Goal: Find specific page/section: Find specific page/section

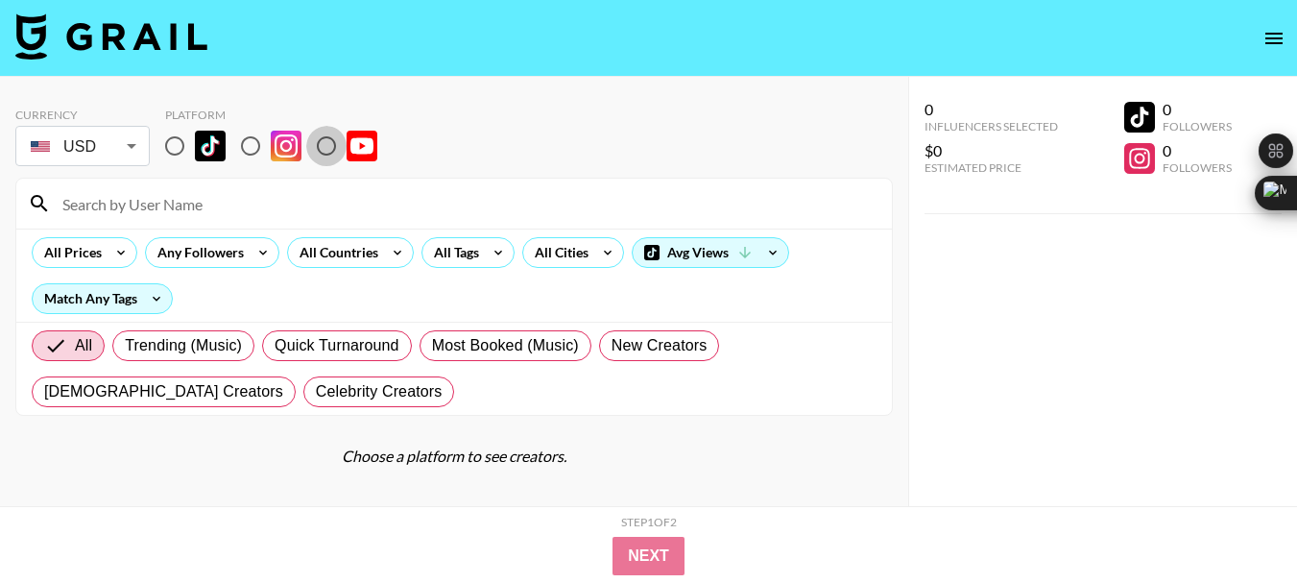
click at [320, 145] on input "radio" at bounding box center [326, 146] width 40 height 40
radio input "true"
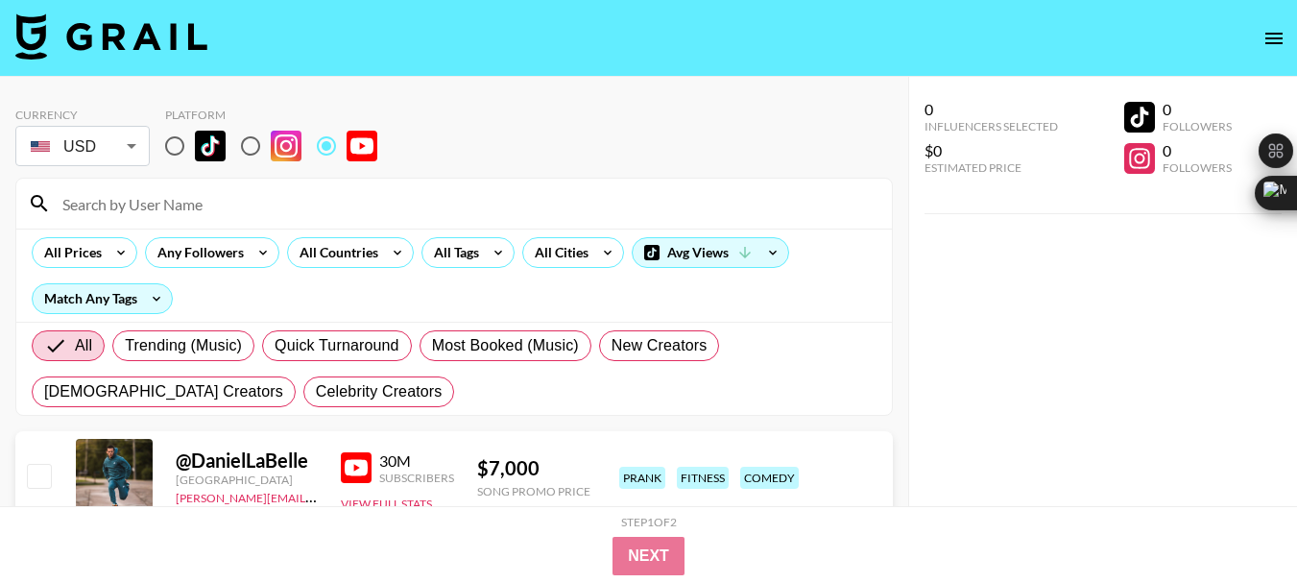
click at [159, 203] on input at bounding box center [465, 203] width 829 height 31
paste input "@[GEOGRAPHIC_DATA]"
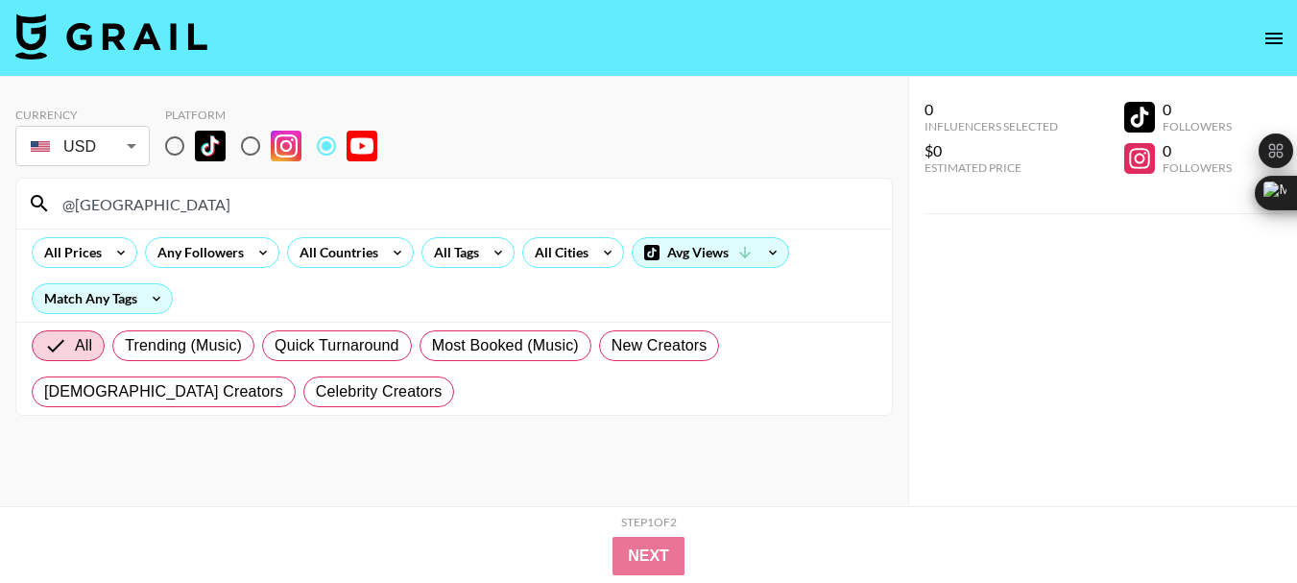
type input "@[GEOGRAPHIC_DATA]"
click at [147, 200] on input "@[GEOGRAPHIC_DATA]" at bounding box center [465, 203] width 829 height 31
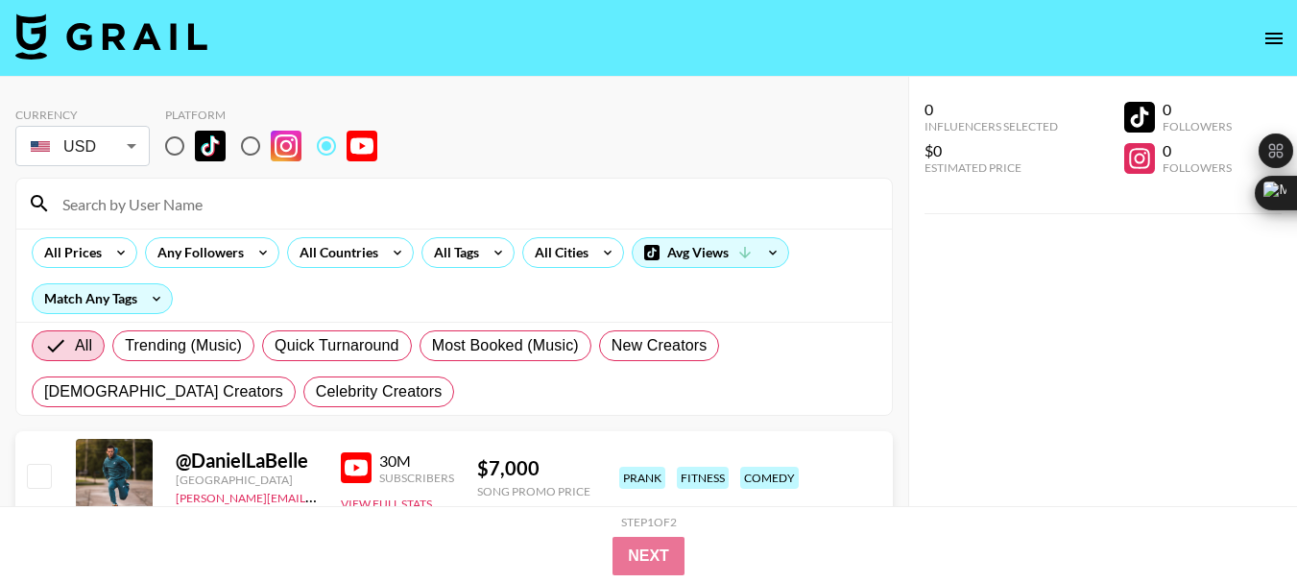
paste input "@Sticks"
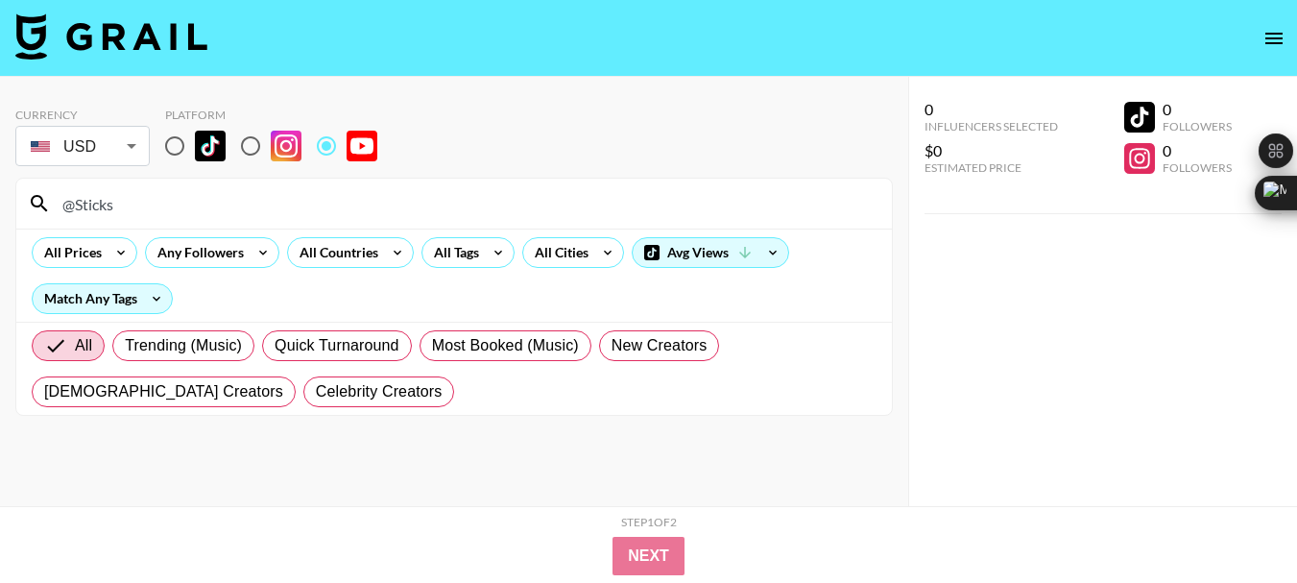
type input "@Sticks"
click at [88, 210] on input "@Sticks" at bounding box center [465, 203] width 829 height 31
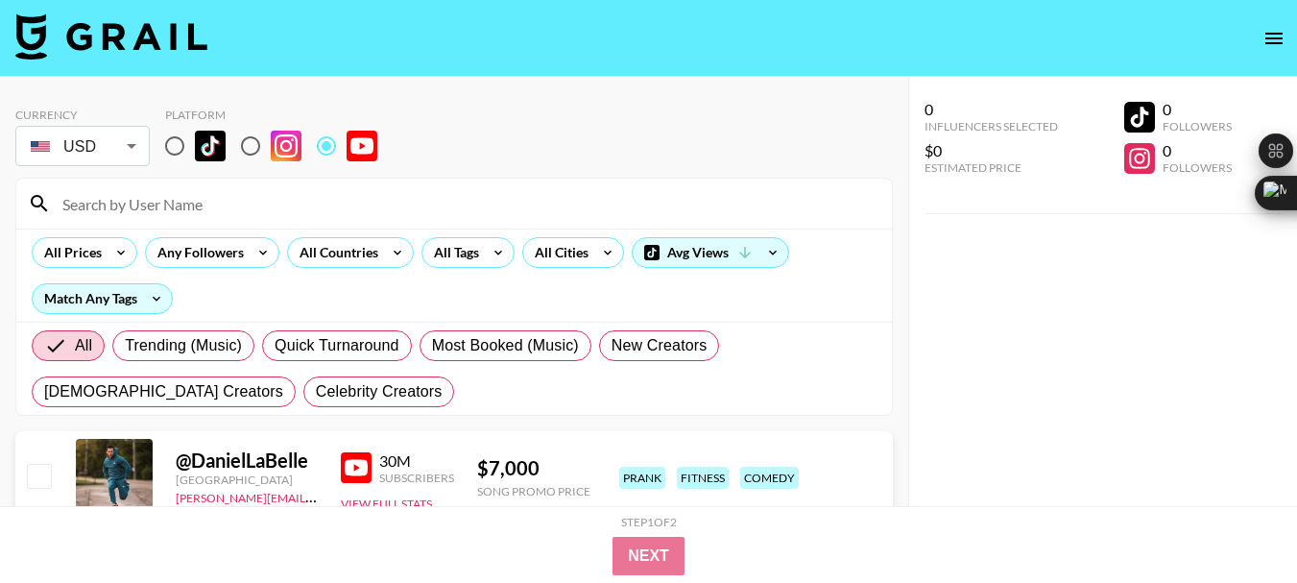
paste input "@dougvargo_"
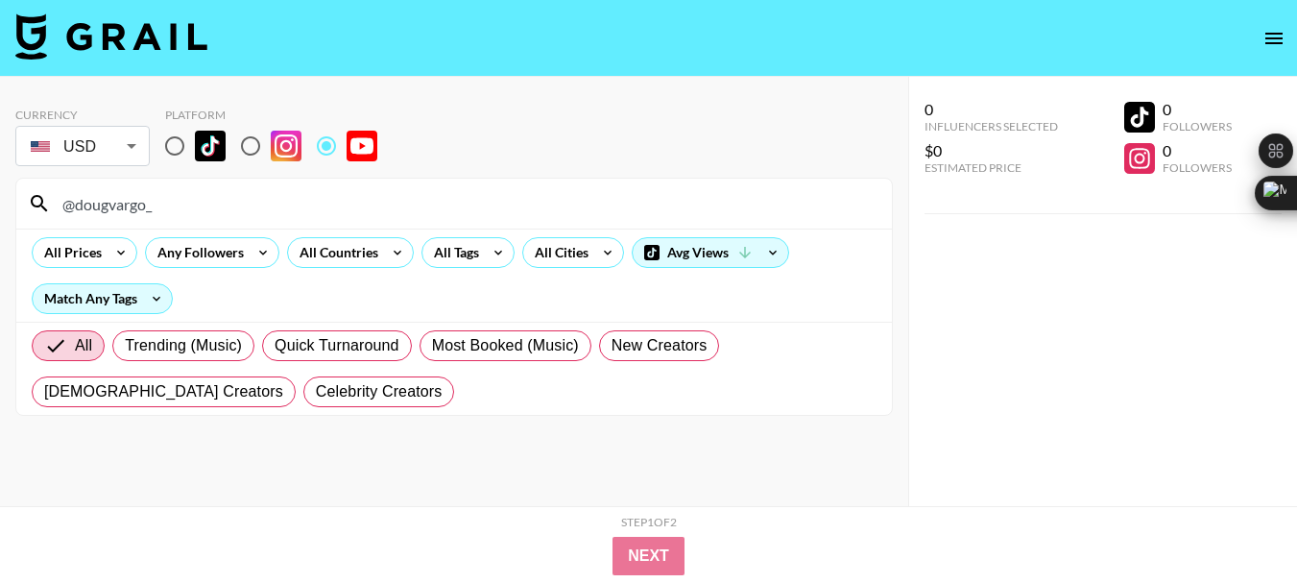
type input "@dougvargo_"
click at [115, 215] on input "@dougvargo_" at bounding box center [465, 203] width 829 height 31
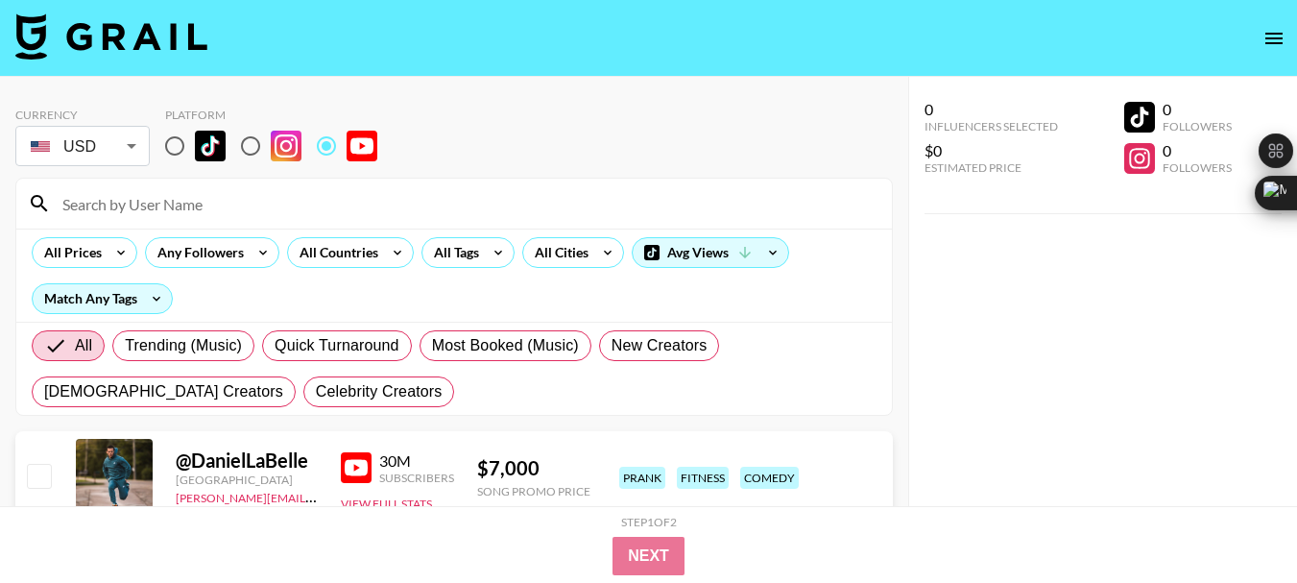
paste input "@brosshow20"
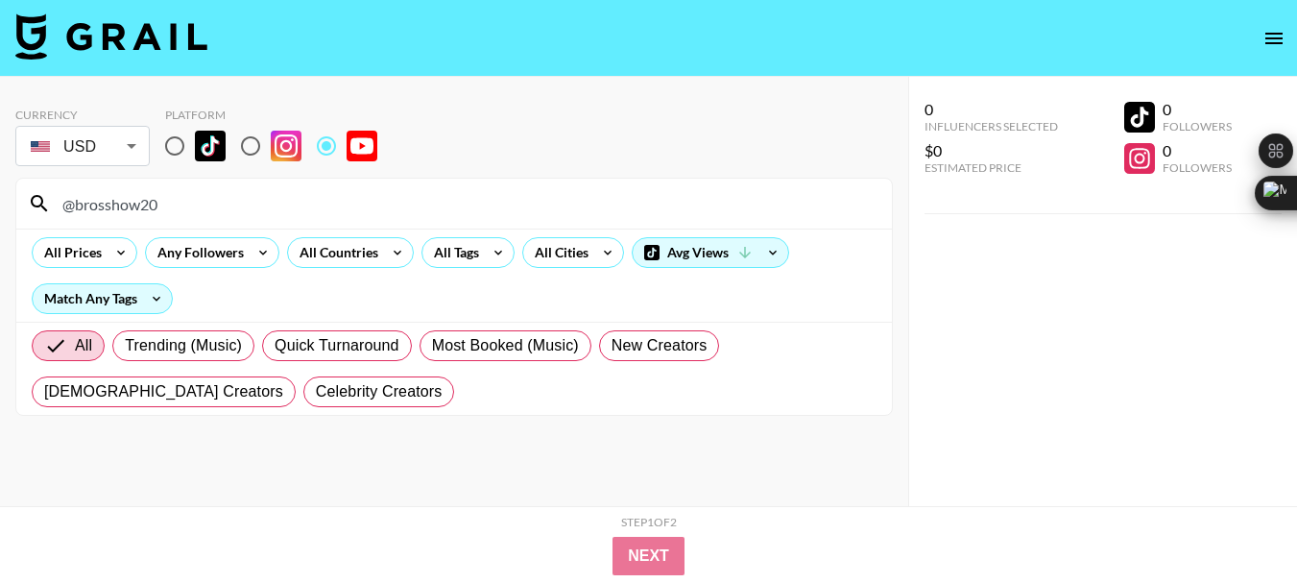
type input "@brosshow20"
click at [145, 206] on input "@brosshow20" at bounding box center [465, 203] width 829 height 31
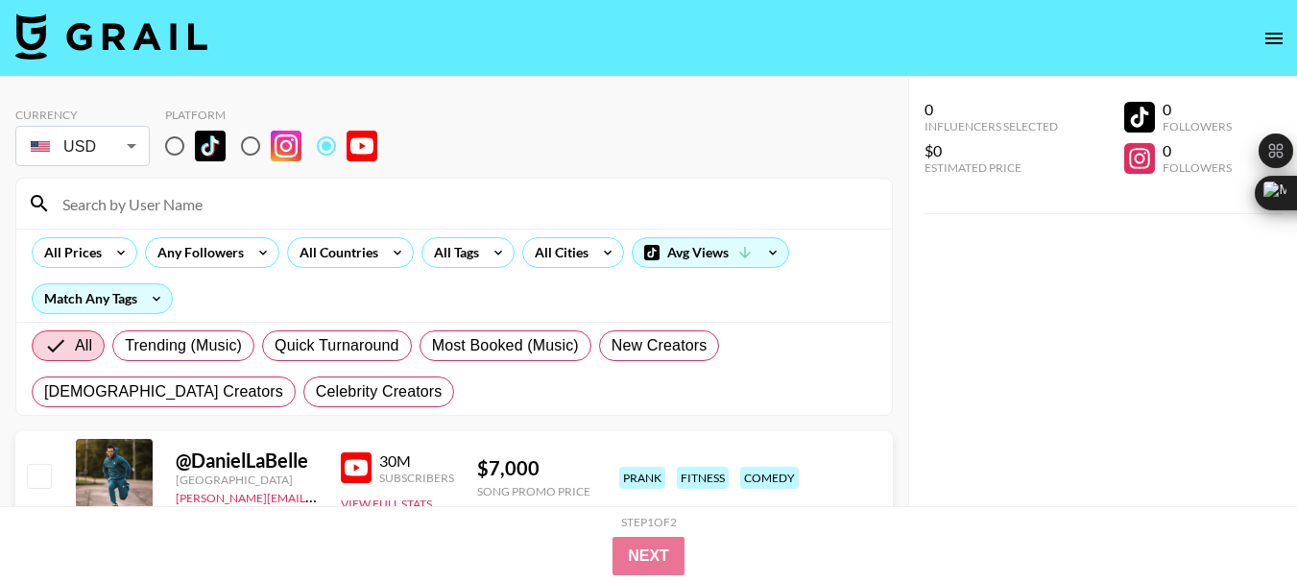
paste input "@TerryJ46"
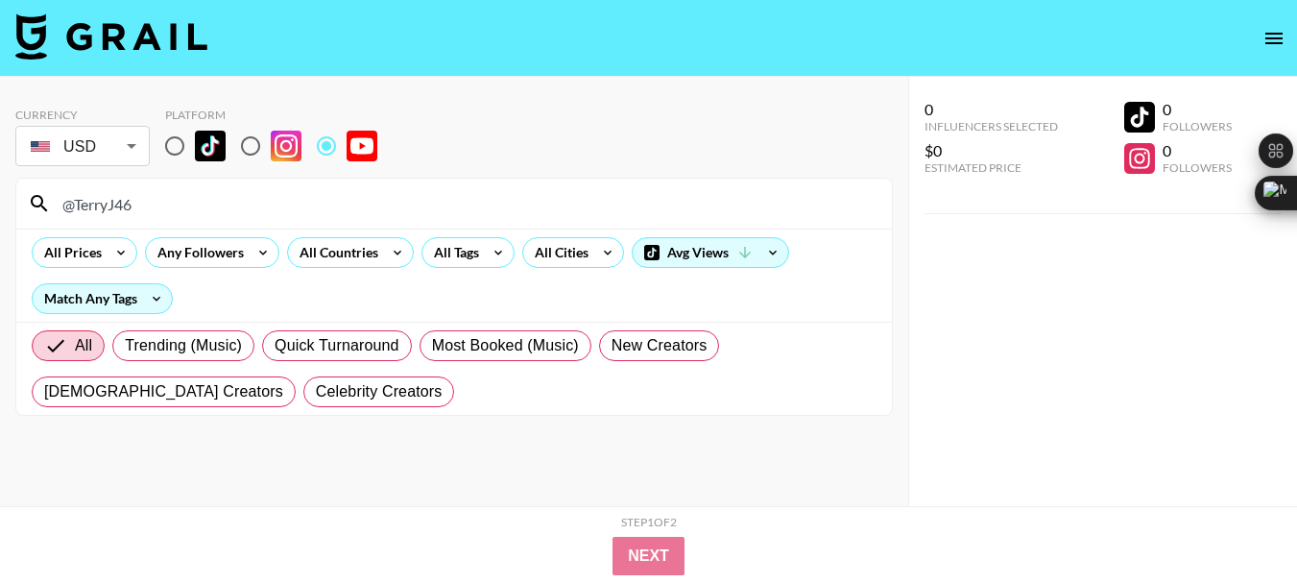
type input "@TerryJ46"
click at [121, 207] on input "@TerryJ46" at bounding box center [465, 203] width 829 height 31
click at [118, 206] on input "@TerryJ46" at bounding box center [465, 203] width 829 height 31
click at [117, 205] on input "@TerryJ46" at bounding box center [465, 203] width 829 height 31
click at [121, 194] on input "@TerryJ46" at bounding box center [465, 203] width 829 height 31
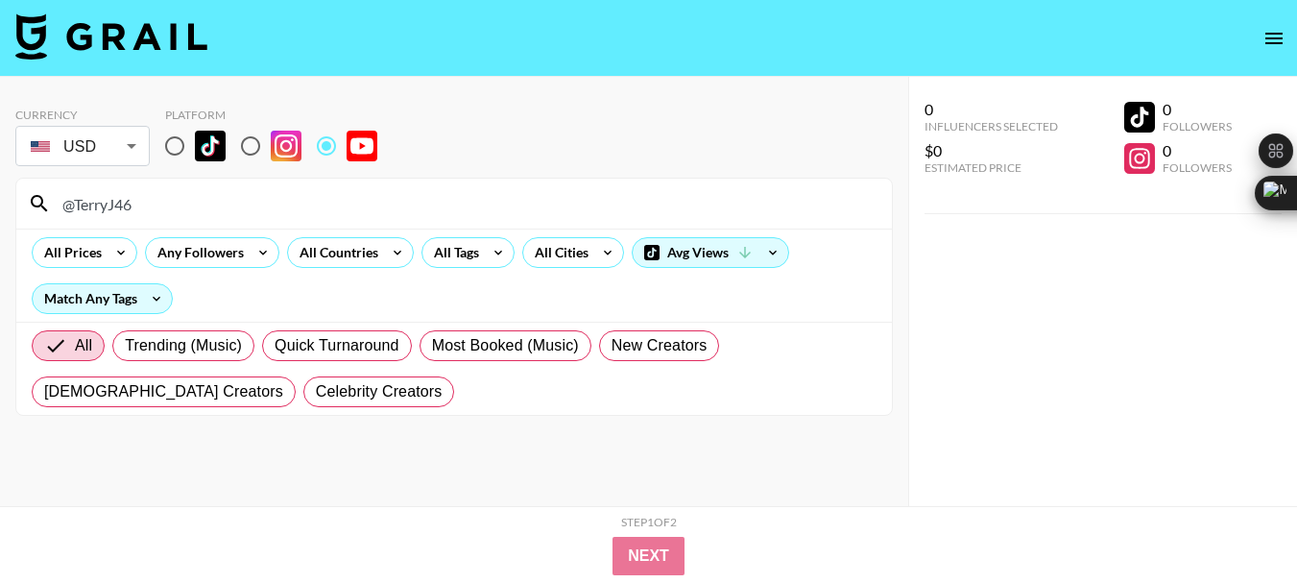
click at [120, 206] on input "@TerryJ46" at bounding box center [465, 203] width 829 height 31
click at [118, 207] on input "@TerryJ46" at bounding box center [465, 203] width 829 height 31
click at [117, 208] on input "@TerryJ46" at bounding box center [465, 203] width 829 height 31
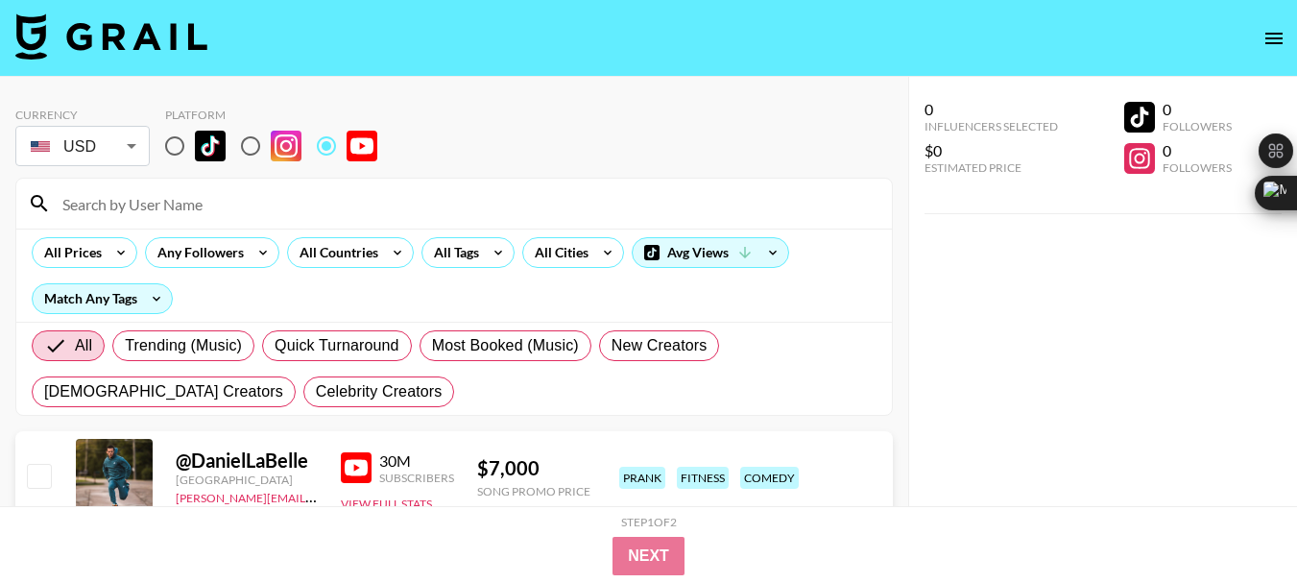
paste input "@AlexSinclairMusic"
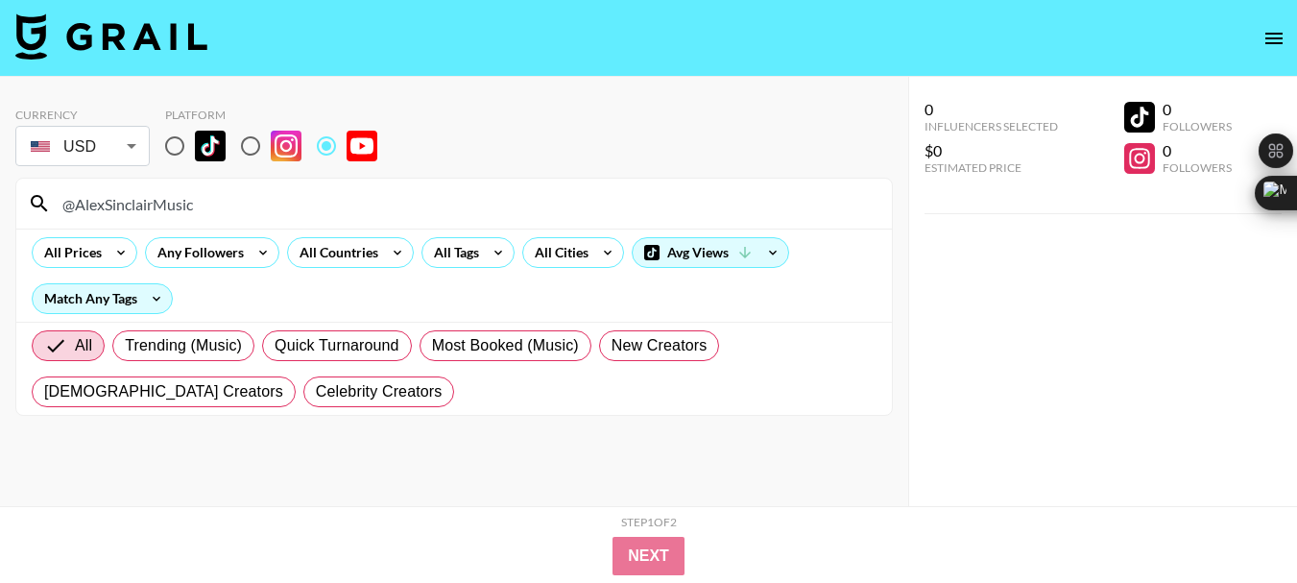
type input "@AlexSinclairMusic"
click at [143, 202] on input "@AlexSinclairMusic" at bounding box center [465, 203] width 829 height 31
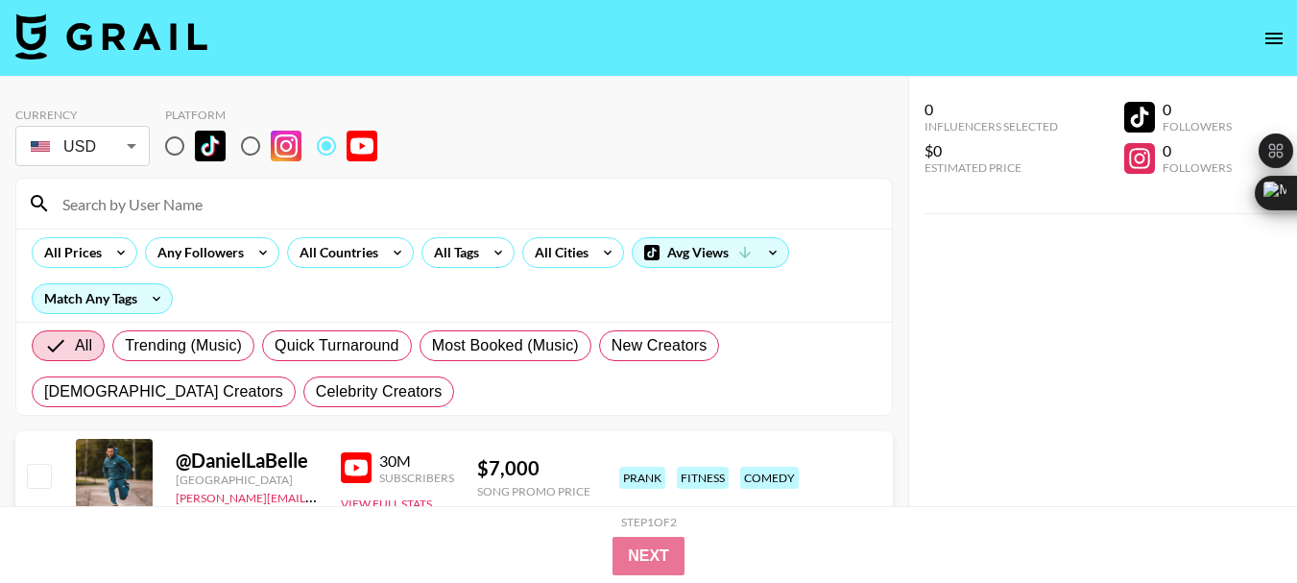
paste input "@BlakeMcLain"
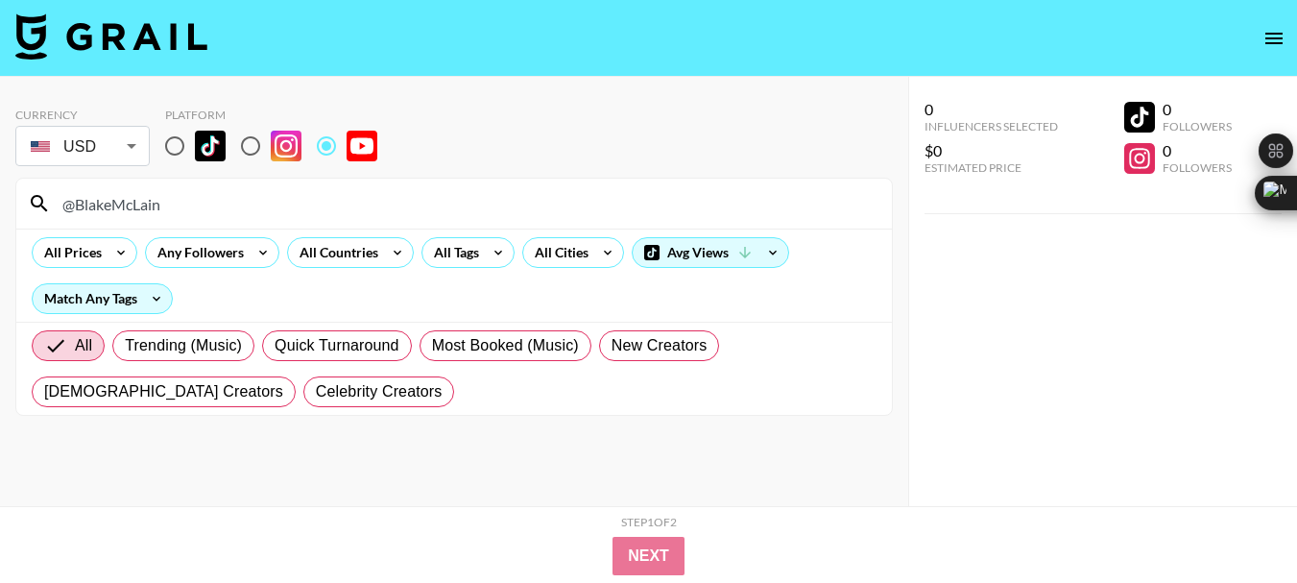
type input "@BlakeMcLain"
click at [128, 202] on input "@BlakeMcLain" at bounding box center [465, 203] width 829 height 31
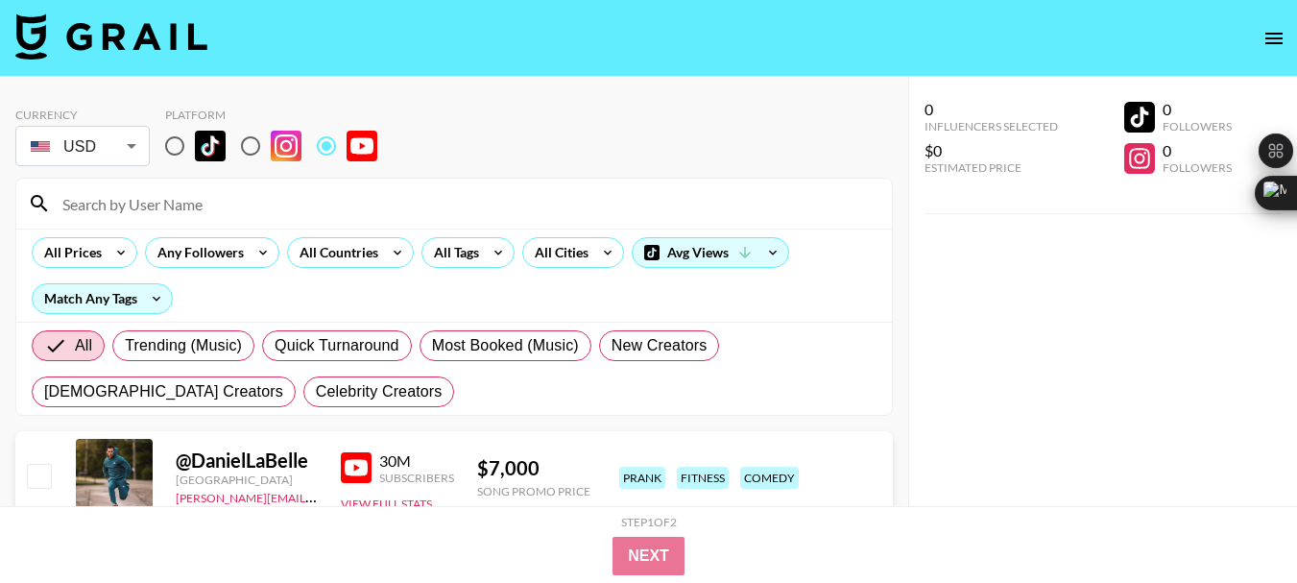
paste input "@ExtraRiceandGinger"
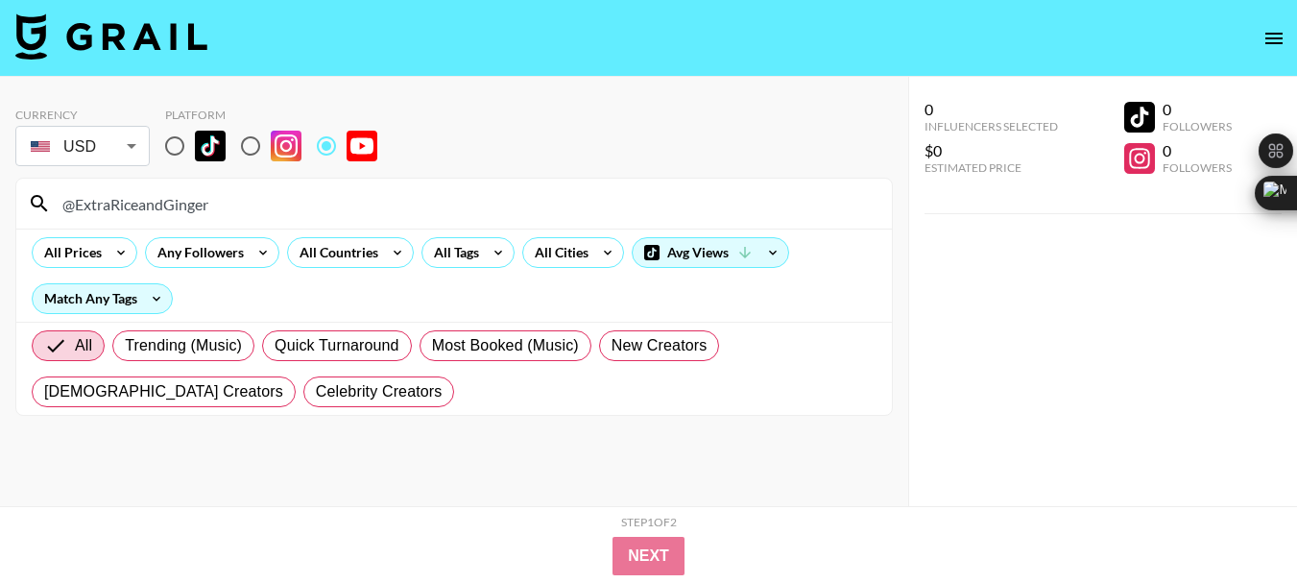
type input "@ExtraRiceandGinger"
click at [146, 195] on input "@ExtraRiceandGinger" at bounding box center [465, 203] width 829 height 31
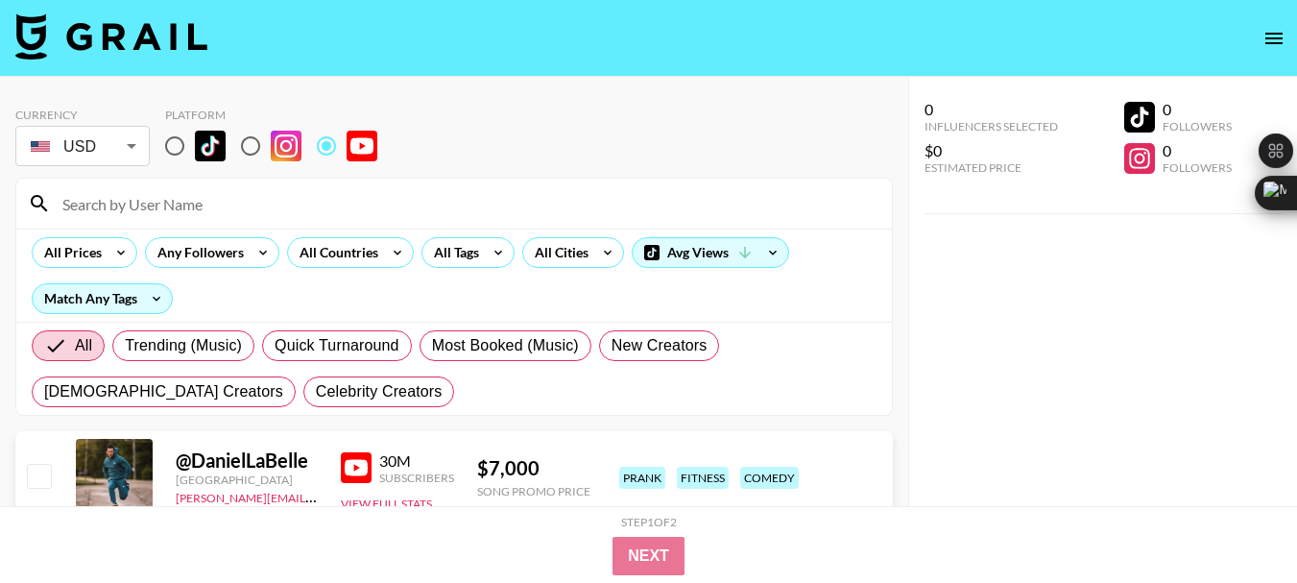
paste input "@threeighteens"
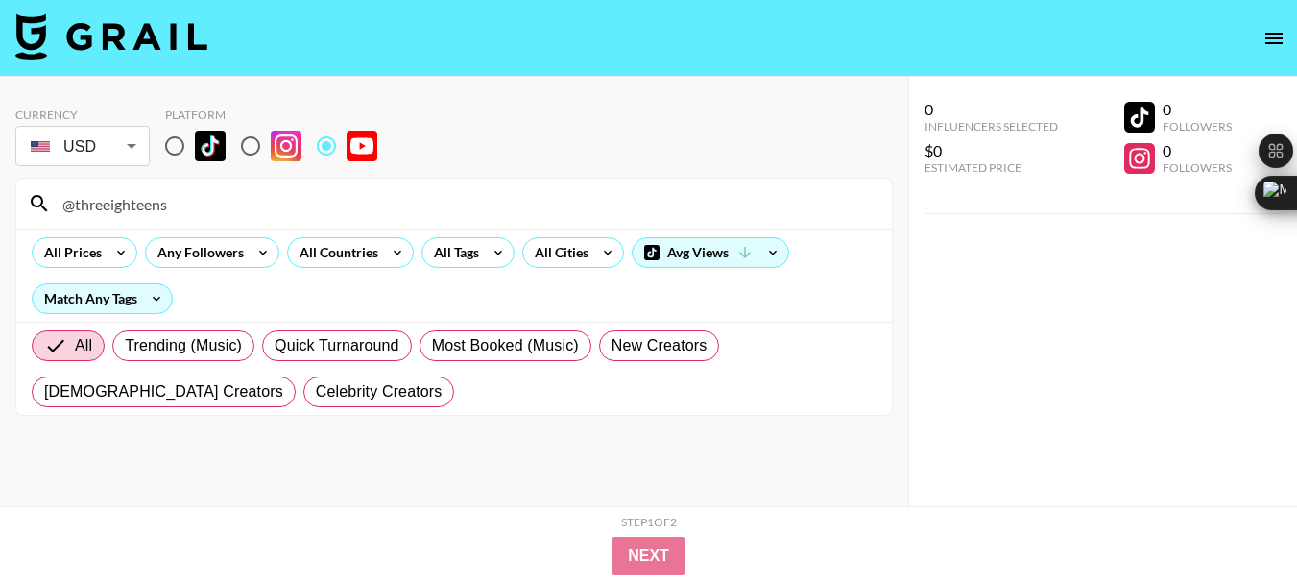
type input "@threeighteens"
click at [121, 201] on input "@threeighteens" at bounding box center [465, 203] width 829 height 31
click at [121, 202] on input "@threeighteens" at bounding box center [465, 203] width 829 height 31
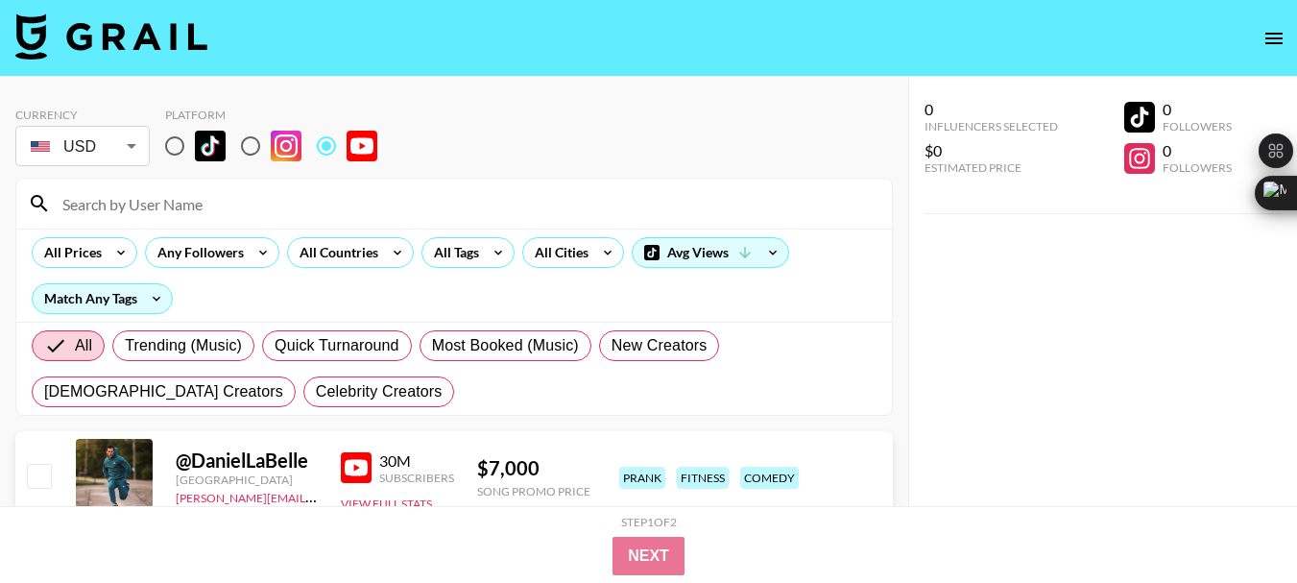
paste input "@singwithme5964"
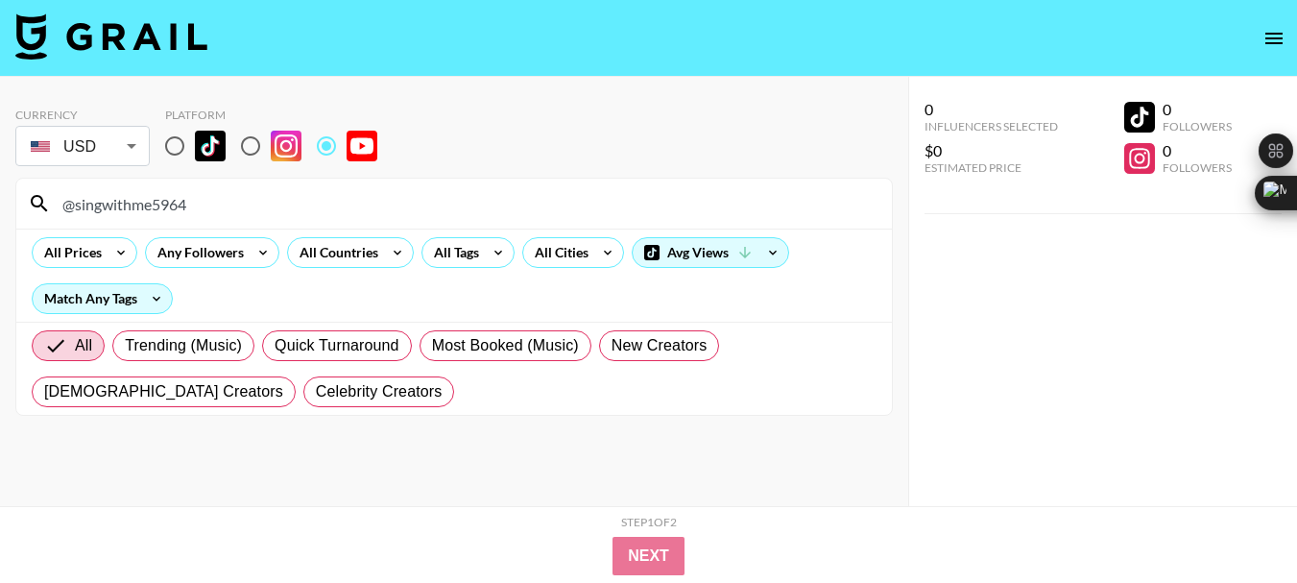
type input "@singwithme5964"
click at [149, 198] on input "@singwithme5964" at bounding box center [465, 203] width 829 height 31
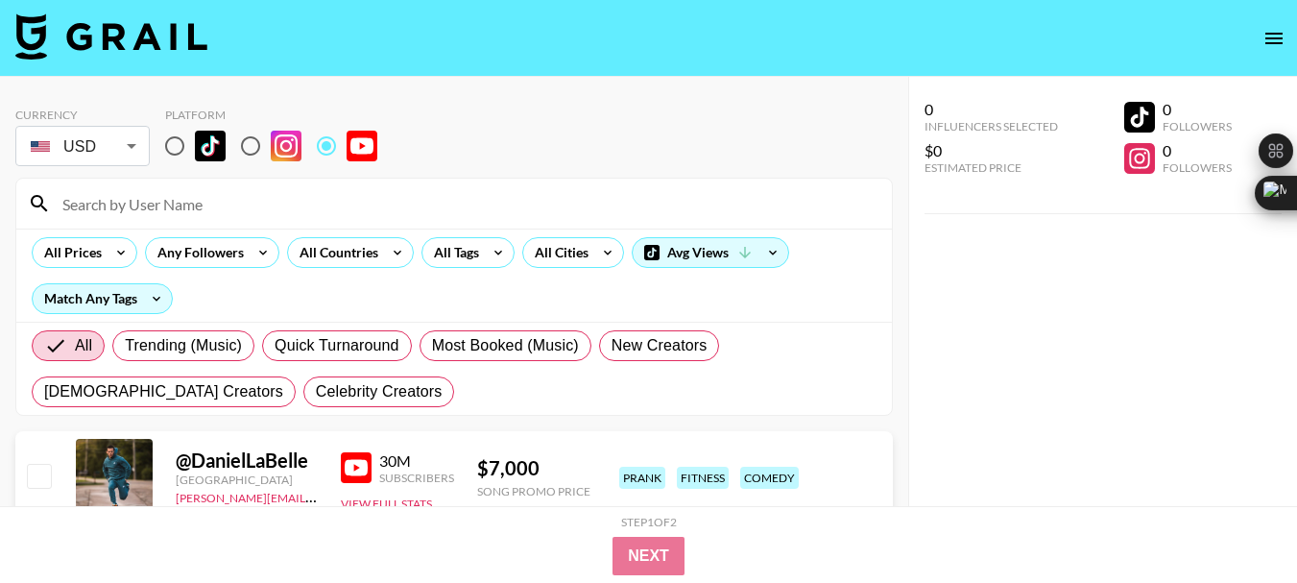
paste input "@WhatchaGot2Say"
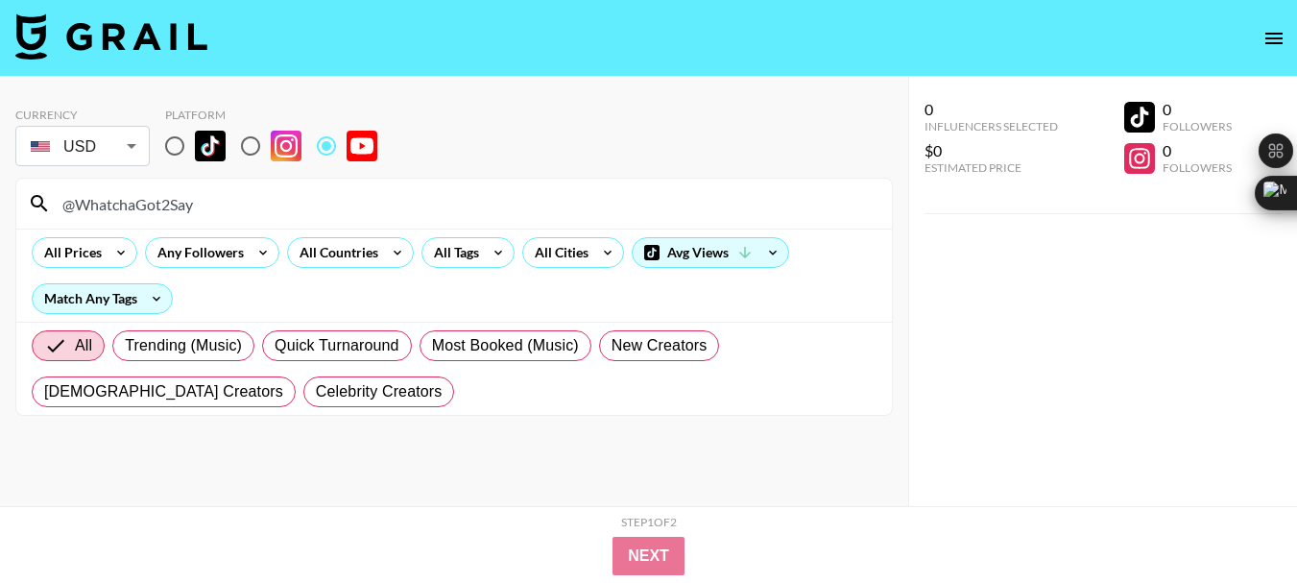
type input "@WhatchaGot2Say"
click at [145, 205] on input "@WhatchaGot2Say" at bounding box center [465, 203] width 829 height 31
click at [146, 204] on input "@WhatchaGot2Say" at bounding box center [465, 203] width 829 height 31
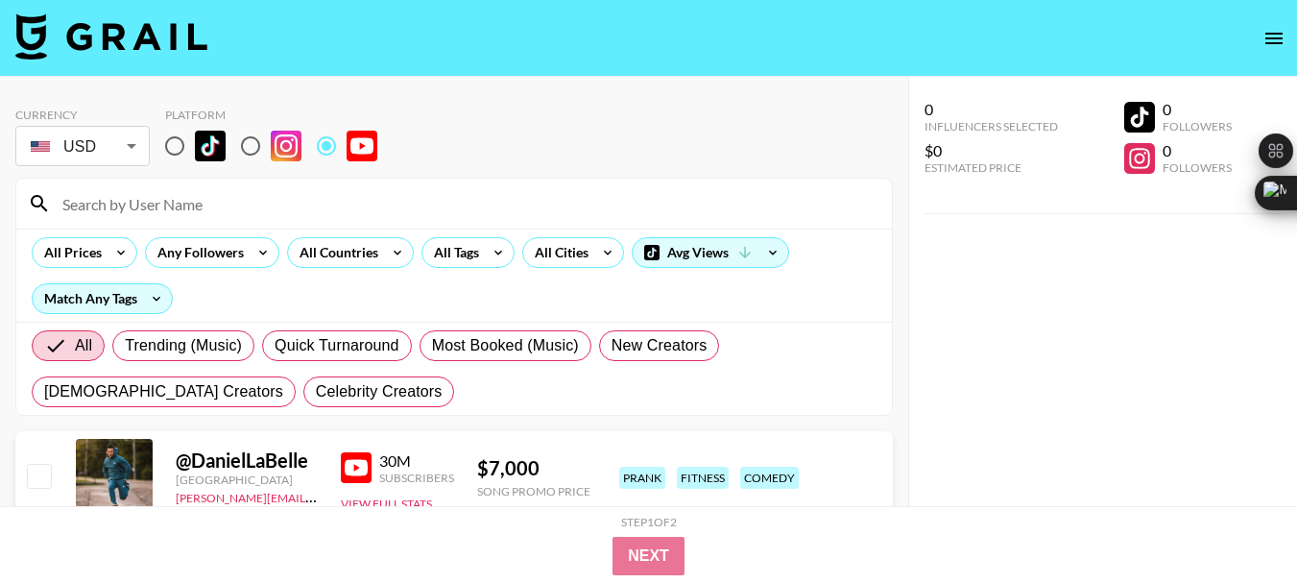
paste input "@ninaschofield"
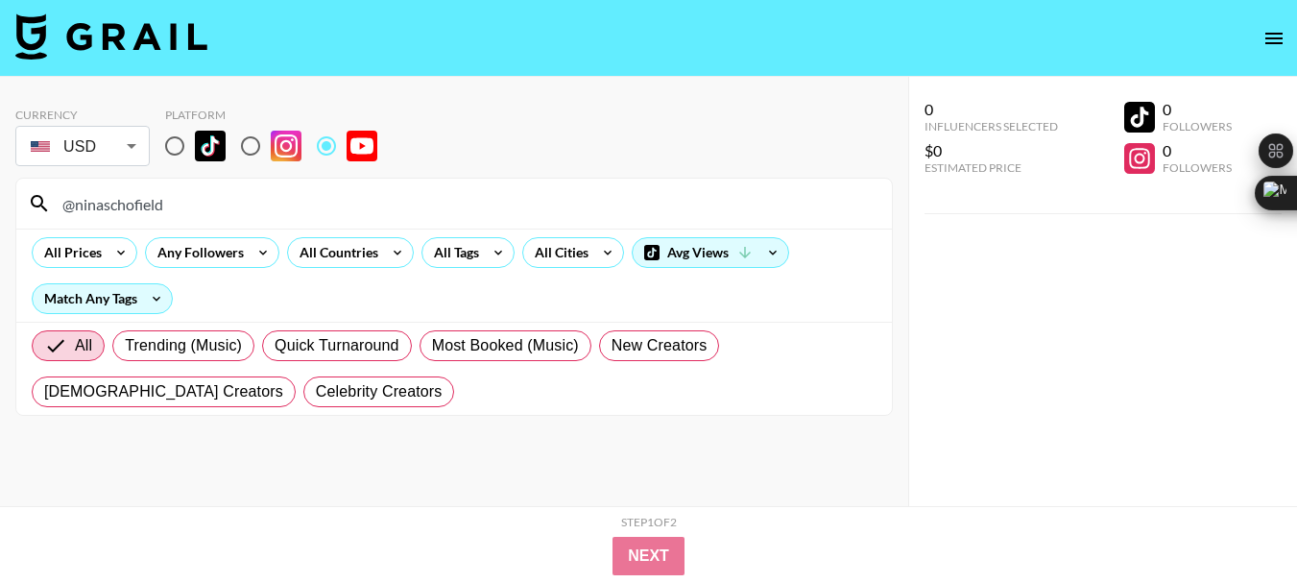
type input "@ninaschofield"
